Goal: Transaction & Acquisition: Download file/media

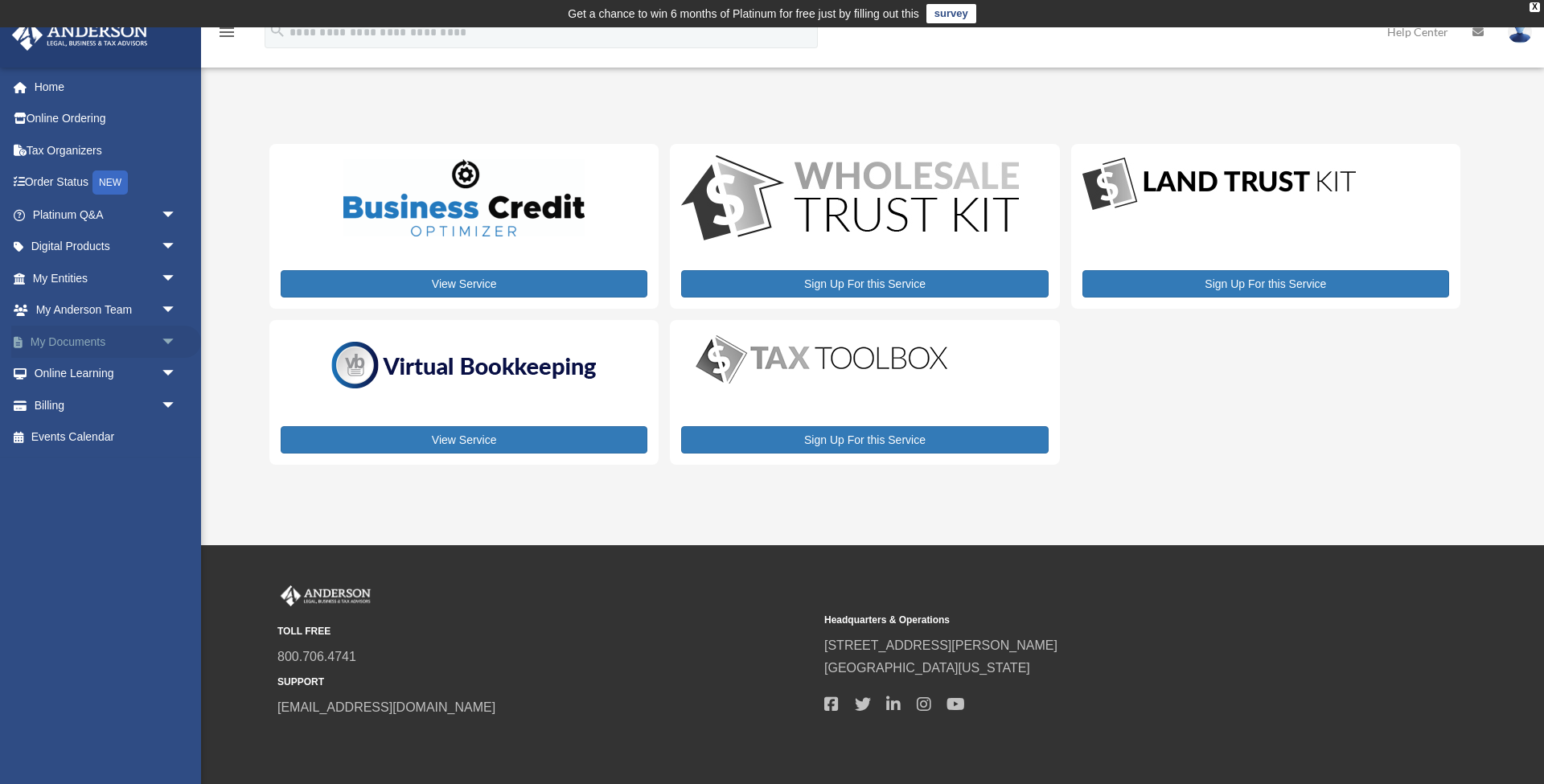
click at [170, 338] on span "arrow_drop_down" at bounding box center [176, 343] width 32 height 33
click at [145, 368] on link "Box" at bounding box center [111, 373] width 179 height 32
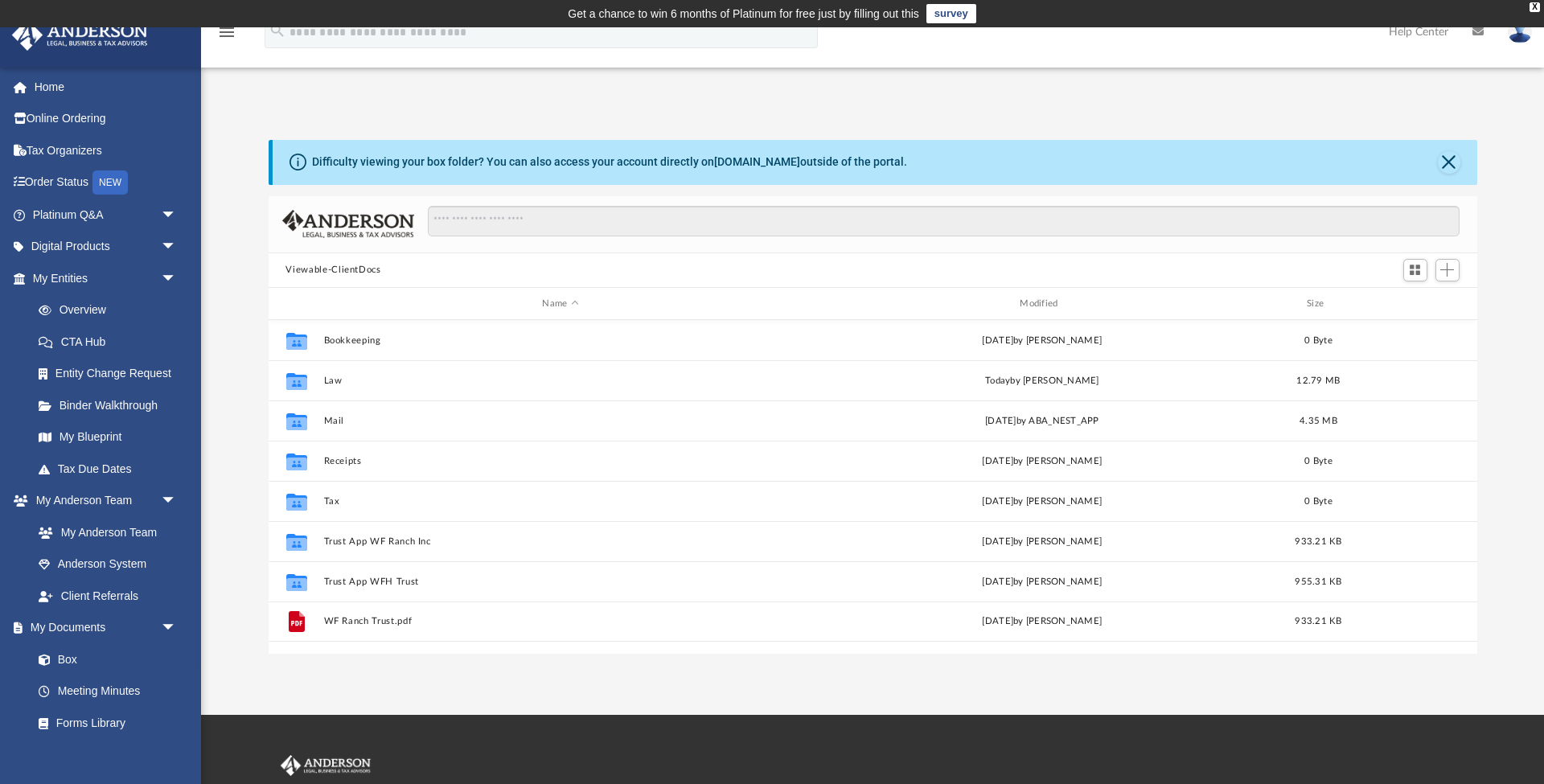
scroll to position [1, 1]
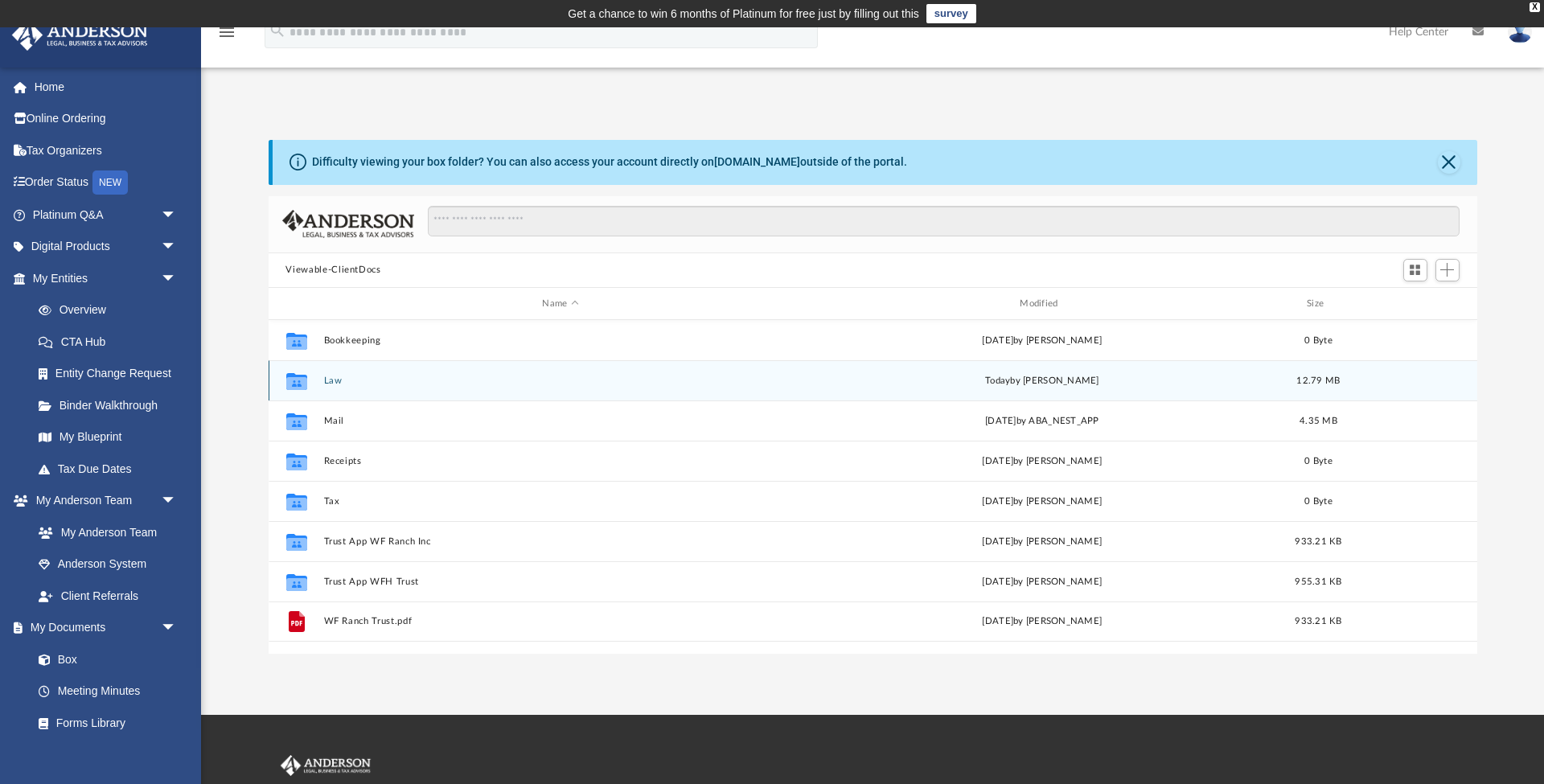
click at [340, 379] on button "Law" at bounding box center [561, 381] width 474 height 11
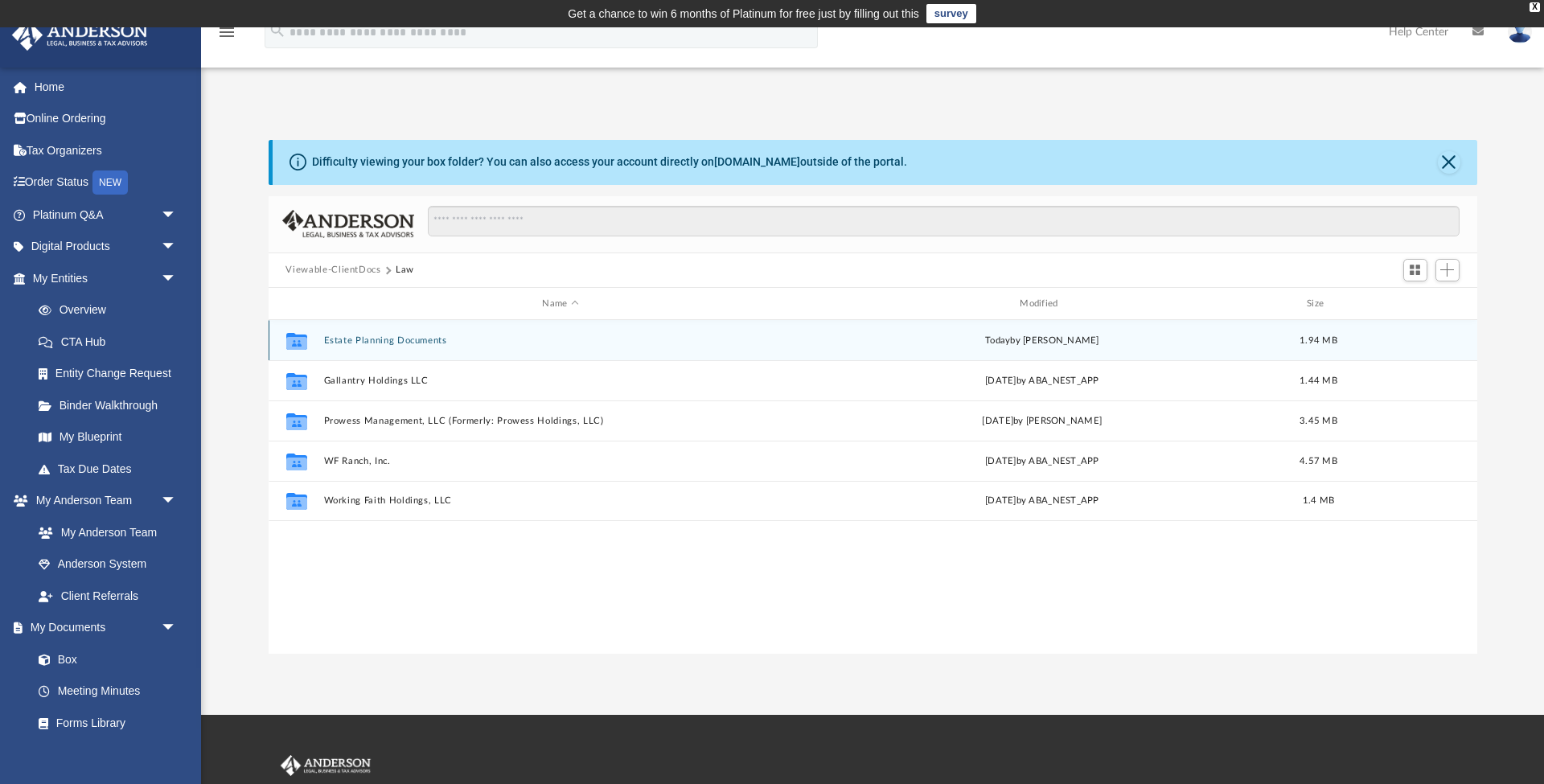
click at [359, 340] on button "Estate Planning Documents" at bounding box center [561, 340] width 474 height 11
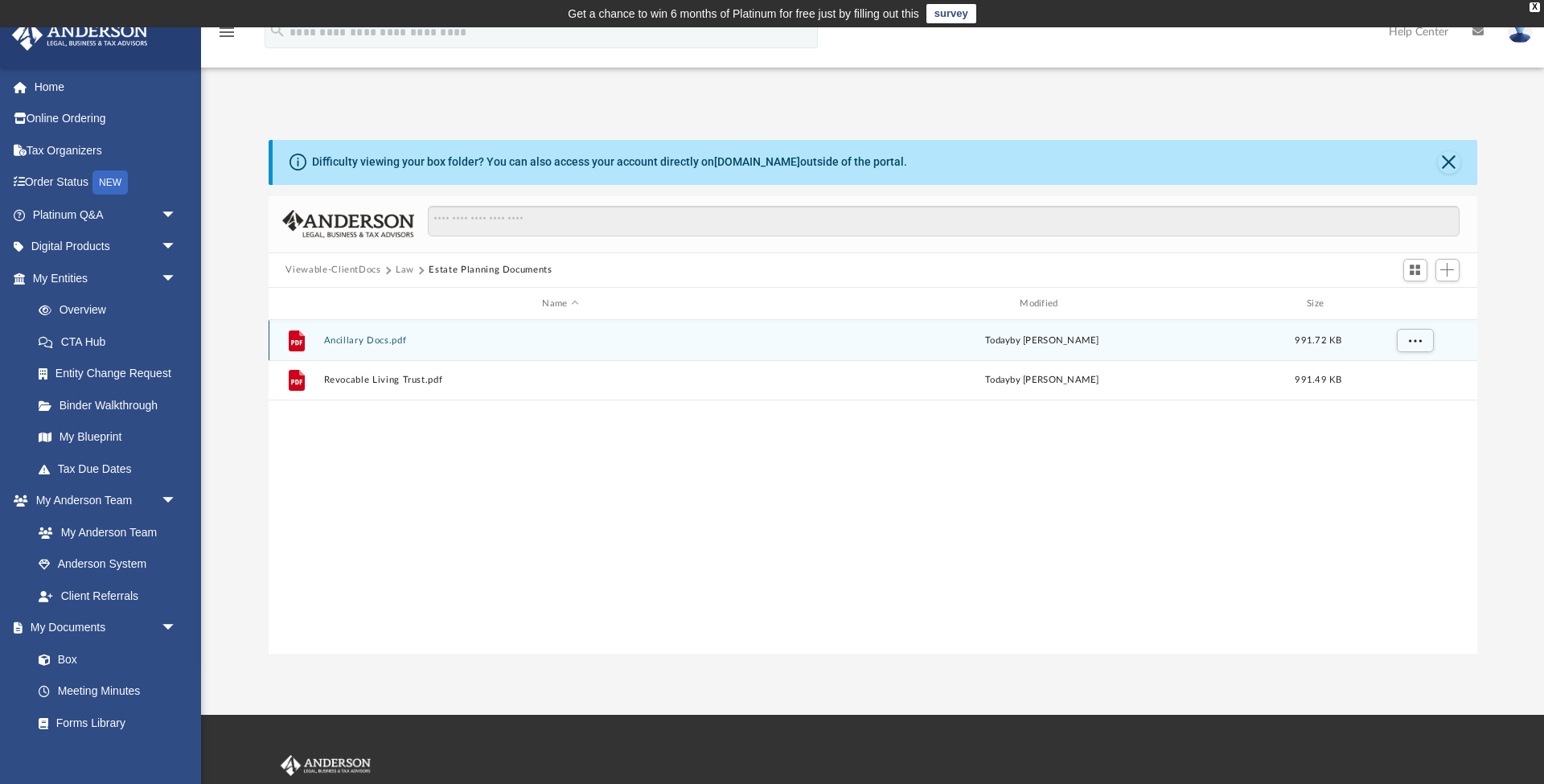
click at [360, 345] on button "Ancillary Docs.pdf" at bounding box center [561, 340] width 474 height 11
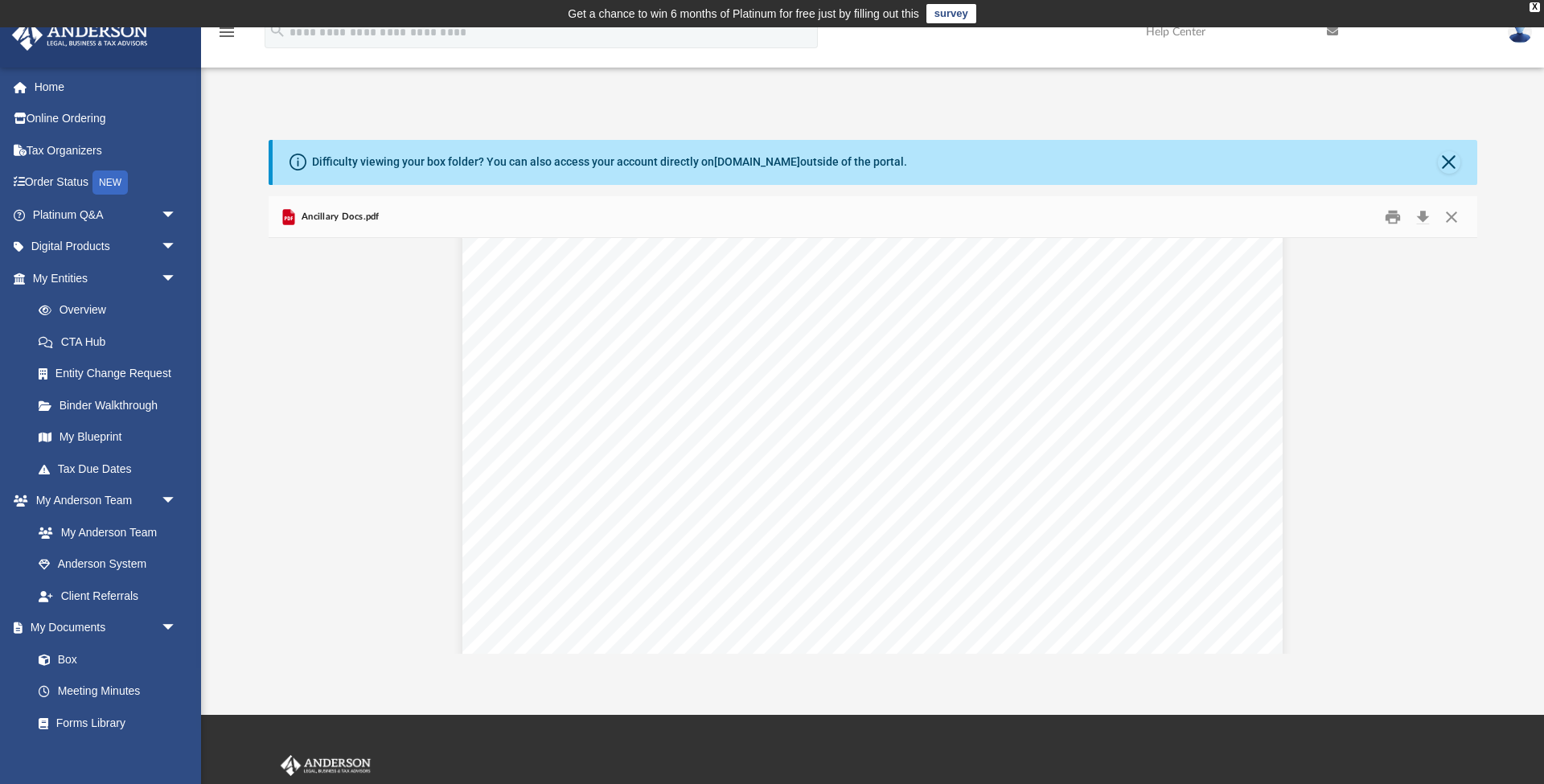
scroll to position [27518, 0]
click at [1419, 215] on button "Download" at bounding box center [1423, 217] width 29 height 25
click at [1453, 160] on button "Close" at bounding box center [1449, 162] width 22 height 22
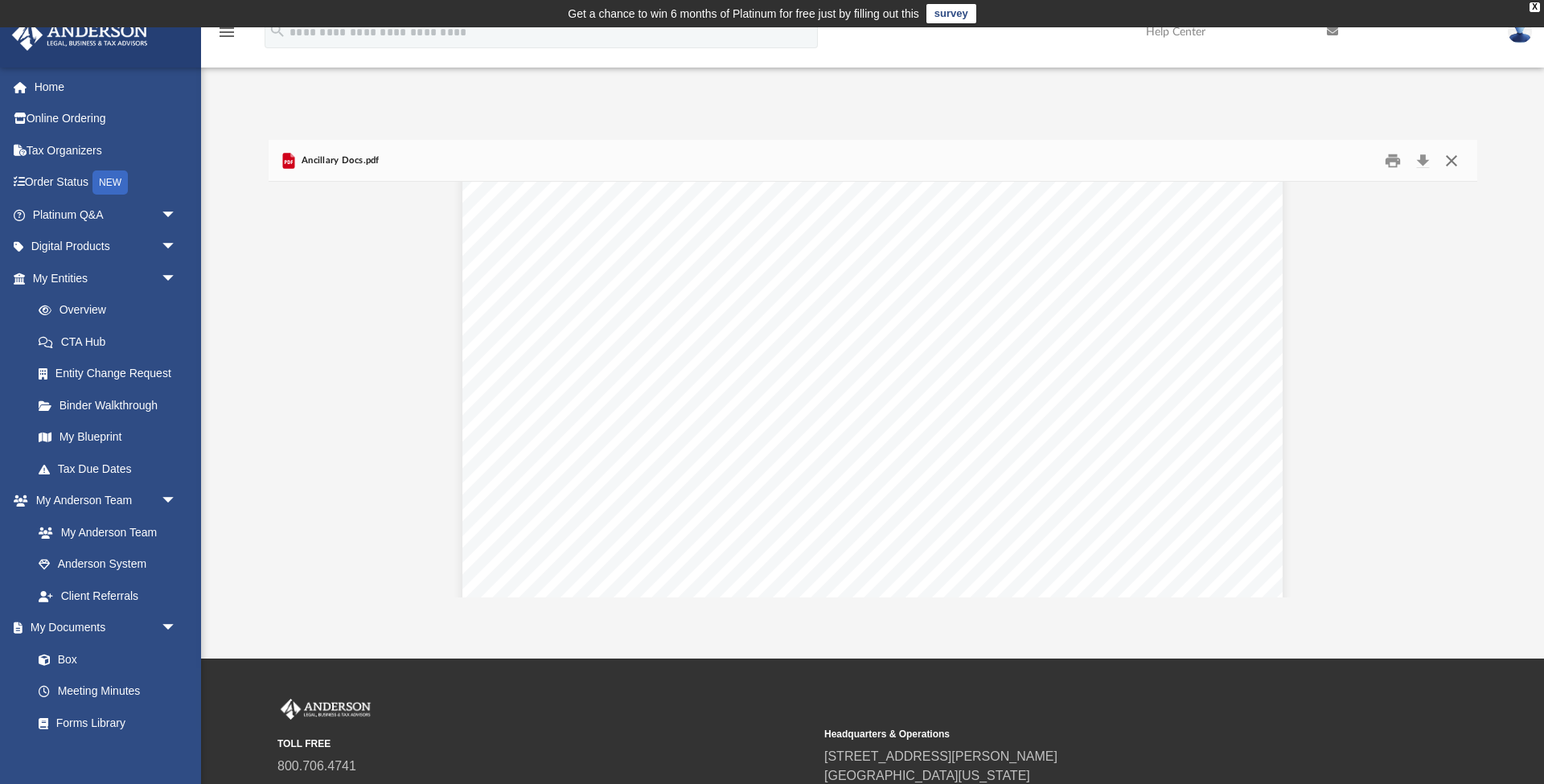
click at [1449, 155] on button "Close" at bounding box center [1452, 160] width 29 height 25
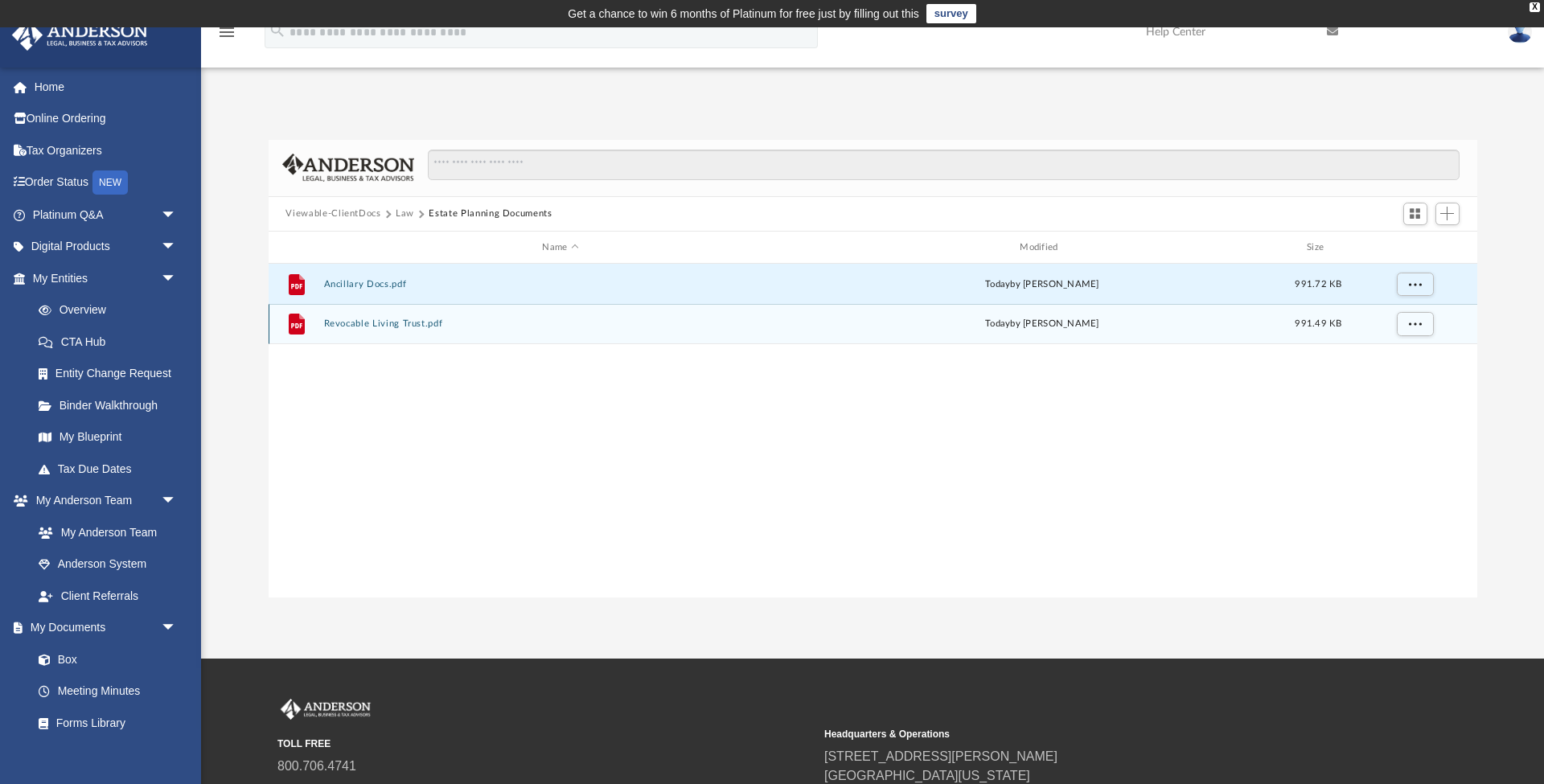
click at [374, 324] on button "Revocable Living Trust.pdf" at bounding box center [561, 324] width 474 height 11
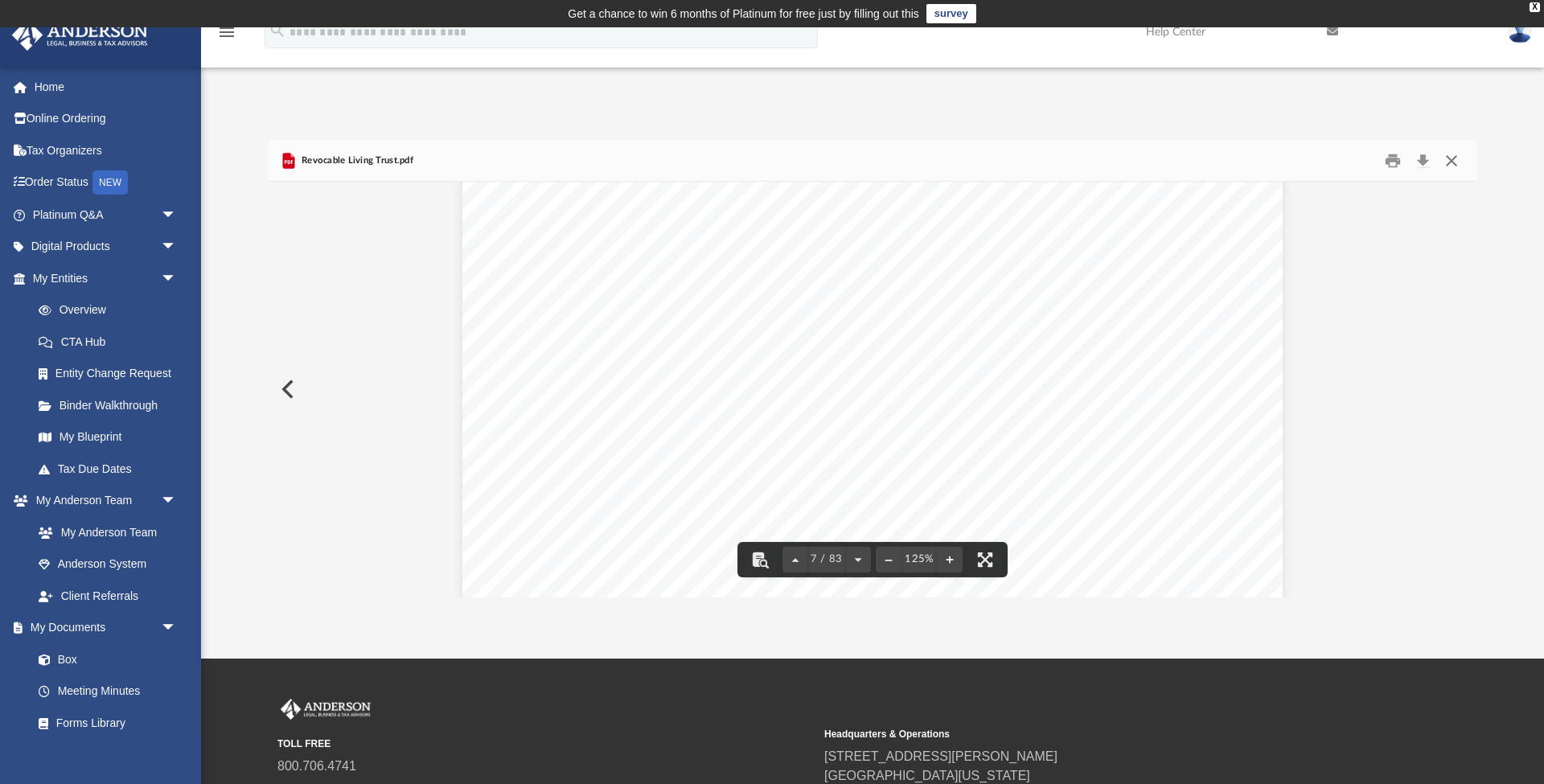
scroll to position [7051, 0]
click at [1419, 160] on button "Download" at bounding box center [1423, 160] width 29 height 25
